Goal: Check status: Check status

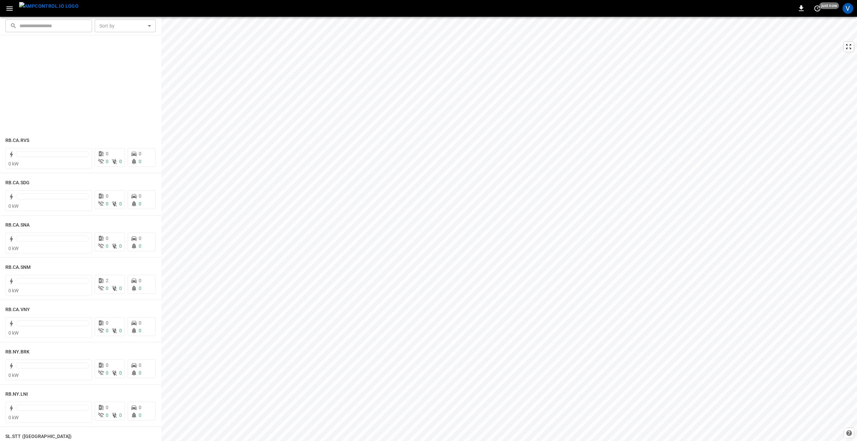
scroll to position [1142, 0]
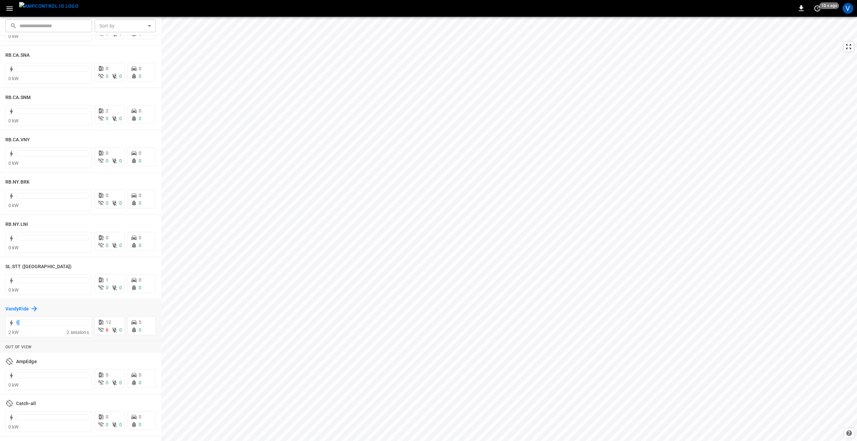
click at [25, 309] on h6 "VandyRide" at bounding box center [17, 309] width 24 height 7
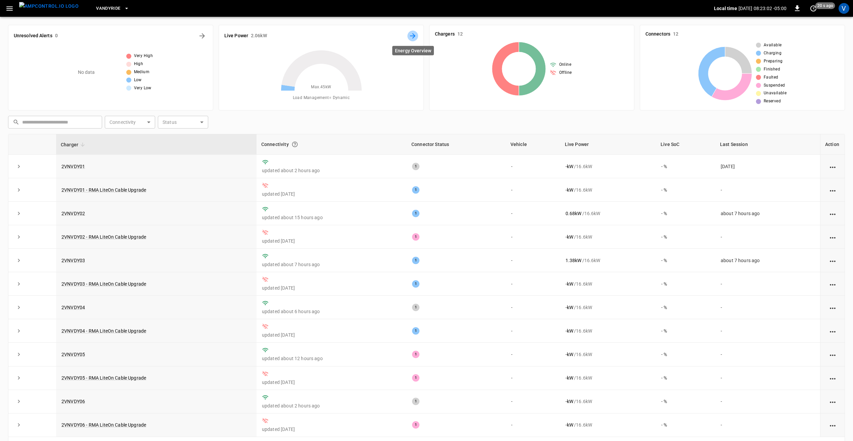
click at [413, 33] on icon "Energy Overview" at bounding box center [413, 36] width 8 height 8
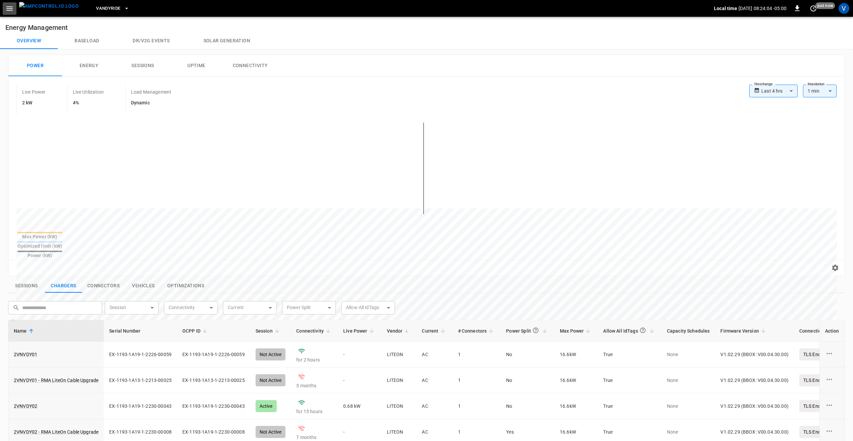
click at [11, 7] on icon "button" at bounding box center [9, 8] width 8 height 8
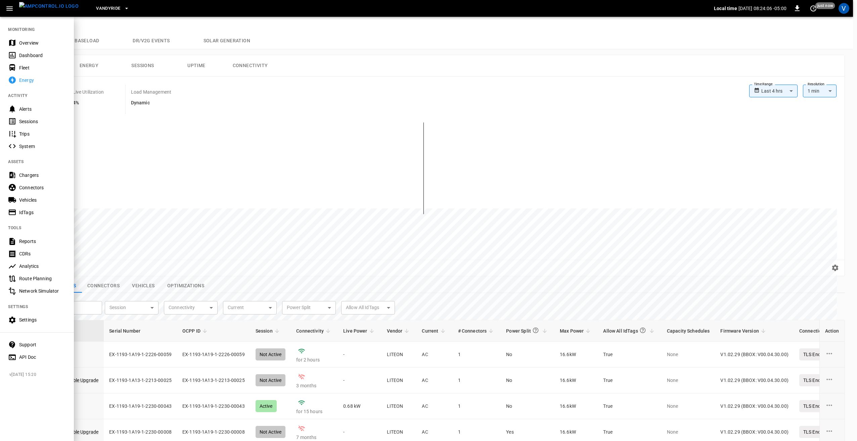
click at [42, 42] on div "Overview" at bounding box center [42, 43] width 47 height 7
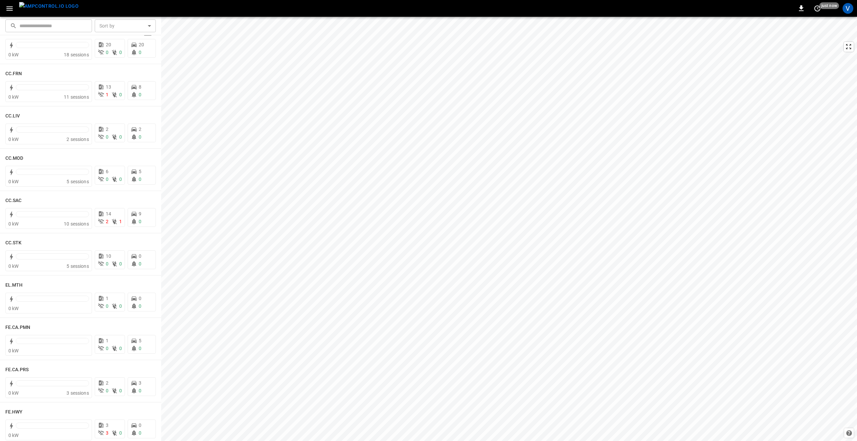
scroll to position [403, 0]
click at [20, 328] on h6 "FE.CA.PRS" at bounding box center [16, 328] width 23 height 7
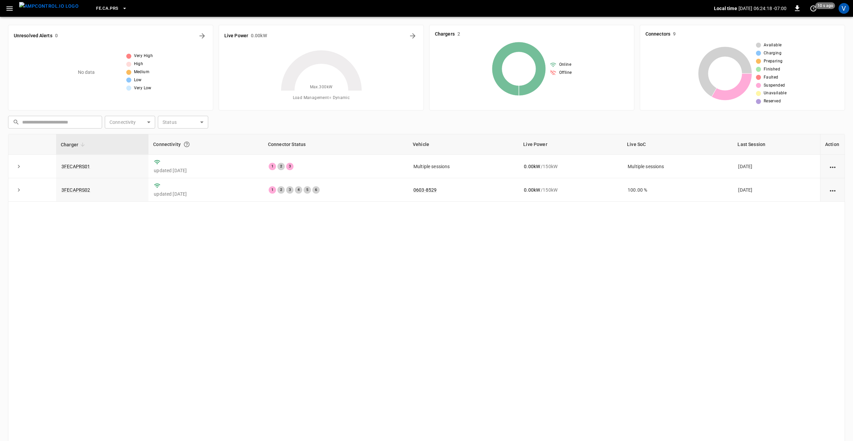
click at [101, 7] on span "FE.CA.PRS" at bounding box center [107, 9] width 22 height 8
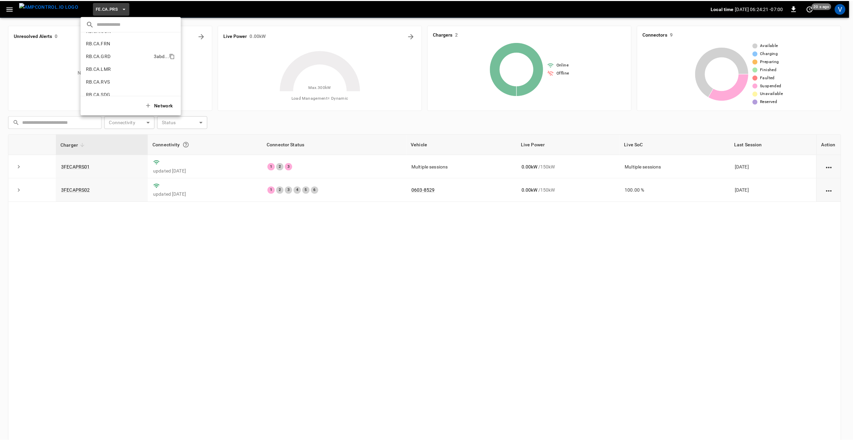
scroll to position [354, 0]
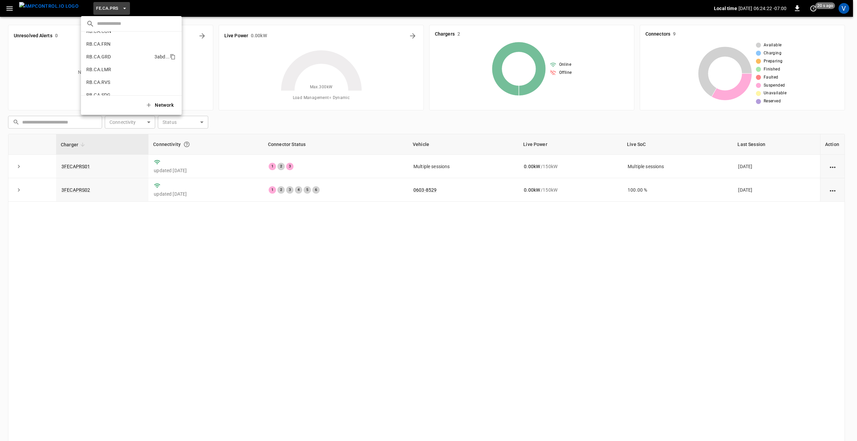
click at [115, 55] on p "RB.CA.GRD" at bounding box center [118, 56] width 65 height 7
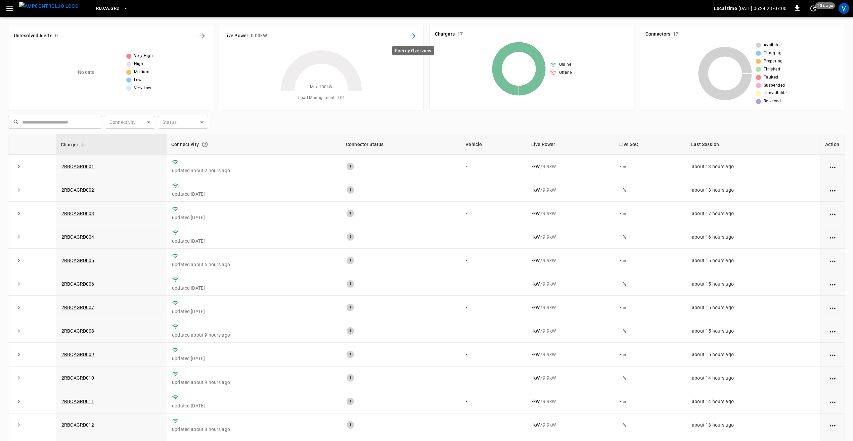
click at [414, 38] on icon "Energy Overview" at bounding box center [413, 36] width 8 height 8
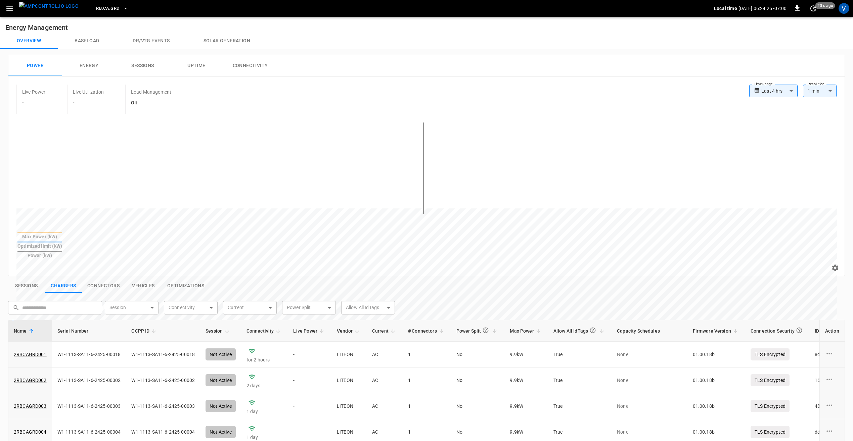
click at [767, 89] on body "**********" at bounding box center [426, 326] width 853 height 652
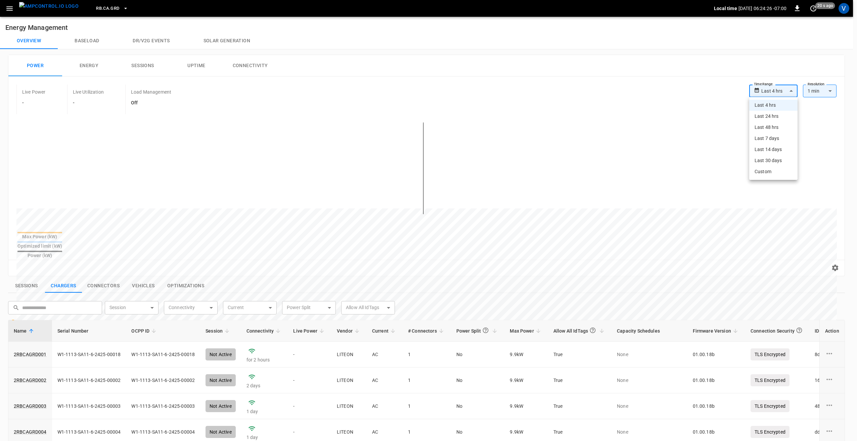
click at [772, 118] on li "Last 24 hrs" at bounding box center [773, 116] width 48 height 11
type input "**********"
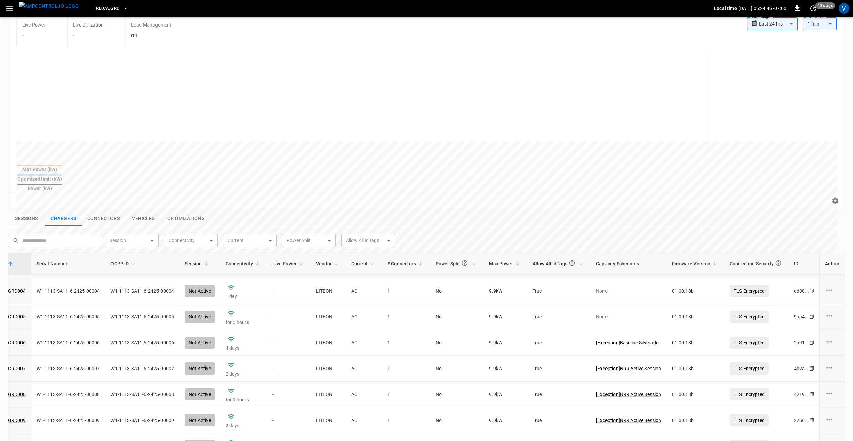
scroll to position [101, 21]
click at [26, 212] on button "Sessions" at bounding box center [26, 219] width 37 height 14
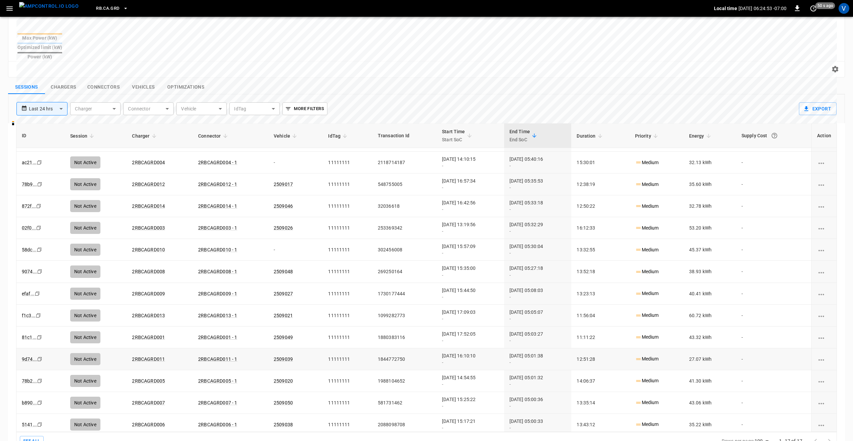
scroll to position [0, 0]
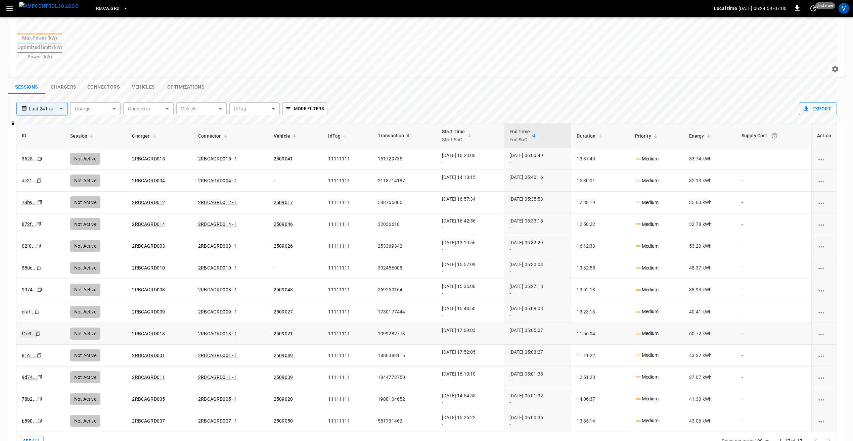
click at [26, 330] on link "f1c3 ..." at bounding box center [28, 334] width 16 height 8
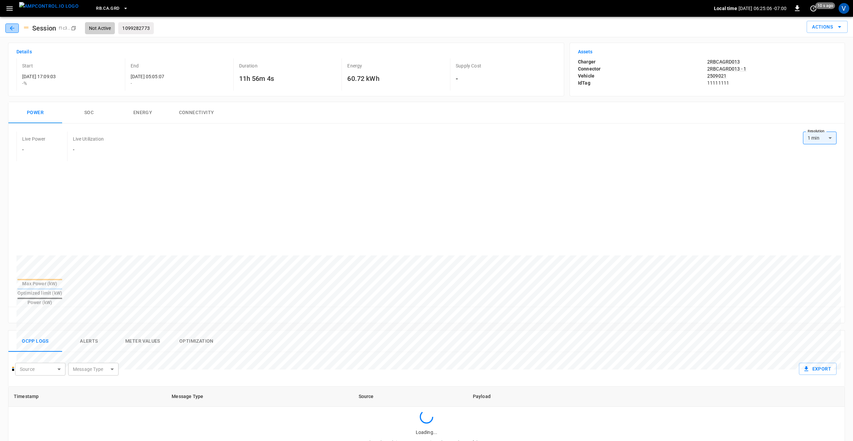
click at [11, 27] on icon "button" at bounding box center [12, 28] width 4 height 4
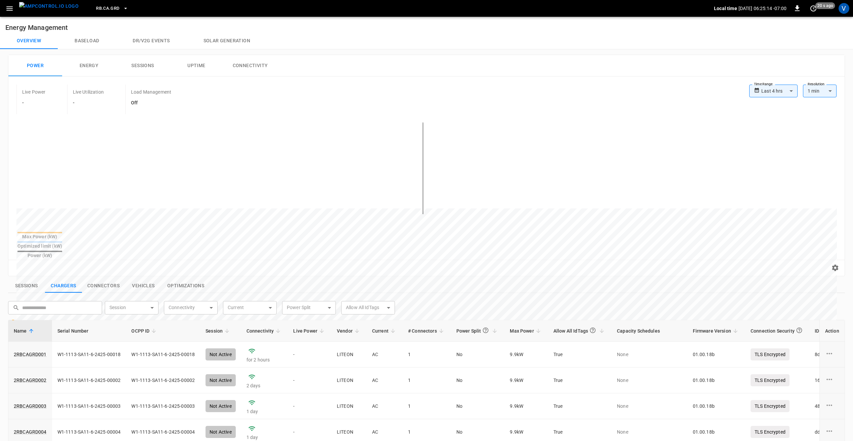
click at [40, 64] on button "Power" at bounding box center [35, 65] width 54 height 21
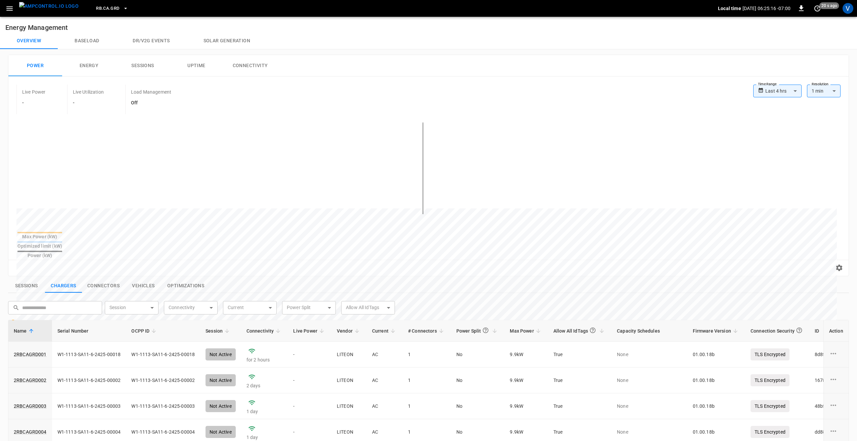
click at [770, 94] on body "**********" at bounding box center [428, 326] width 857 height 652
click at [771, 118] on li "Last 24 hrs" at bounding box center [773, 116] width 48 height 11
type input "**********"
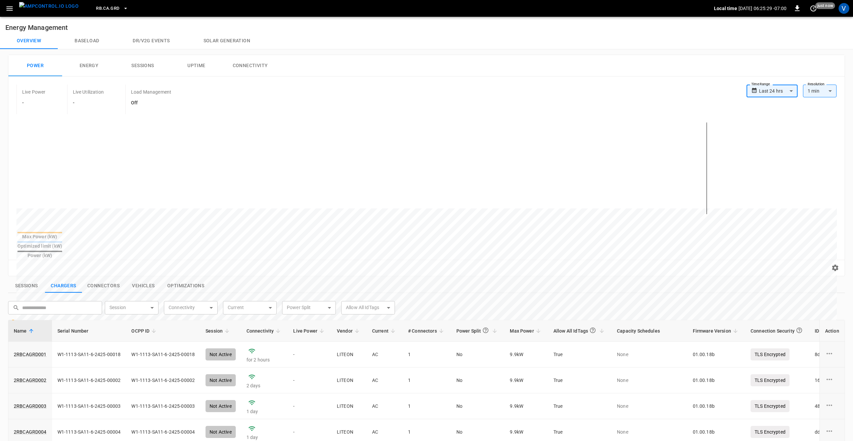
click at [10, 7] on icon "button" at bounding box center [9, 8] width 8 height 8
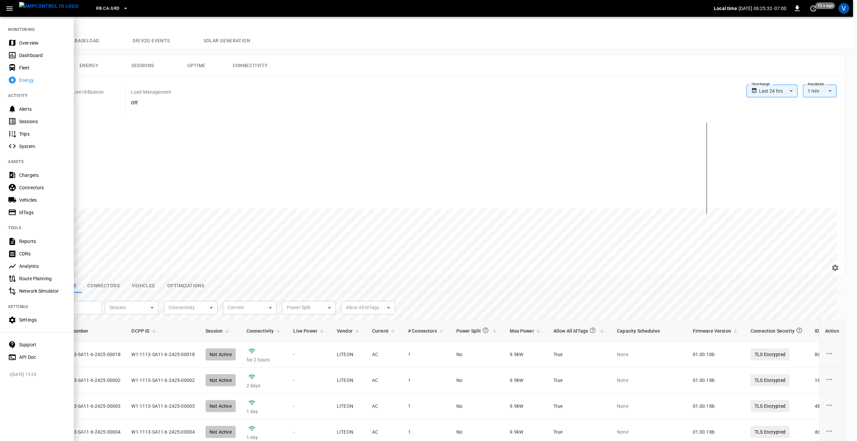
click at [416, 77] on div at bounding box center [428, 220] width 857 height 441
